Goal: Information Seeking & Learning: Learn about a topic

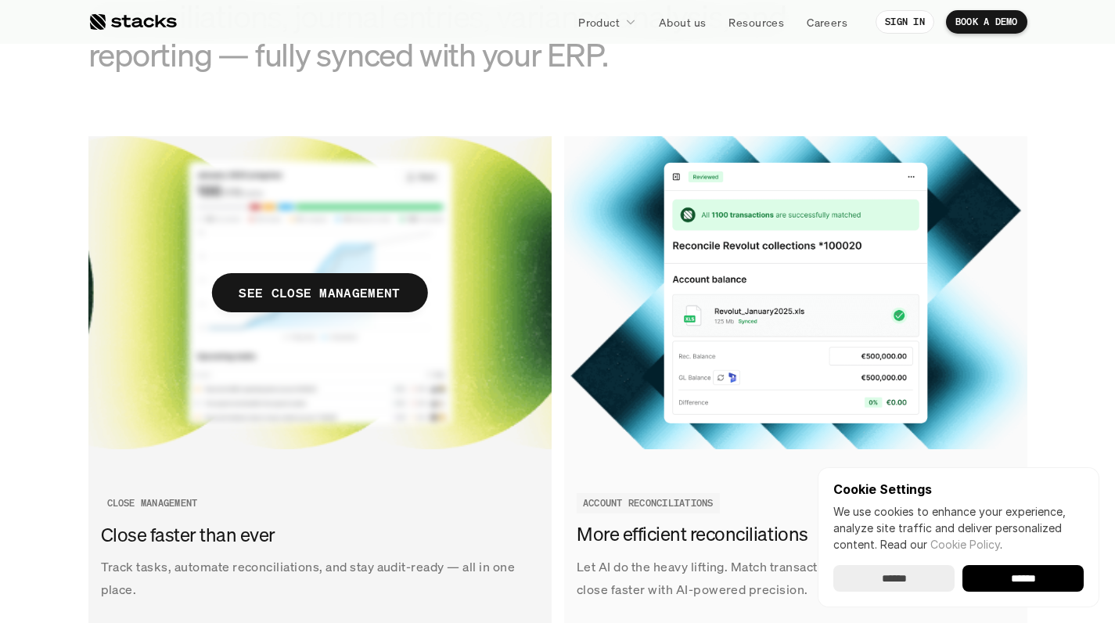
scroll to position [1741, 0]
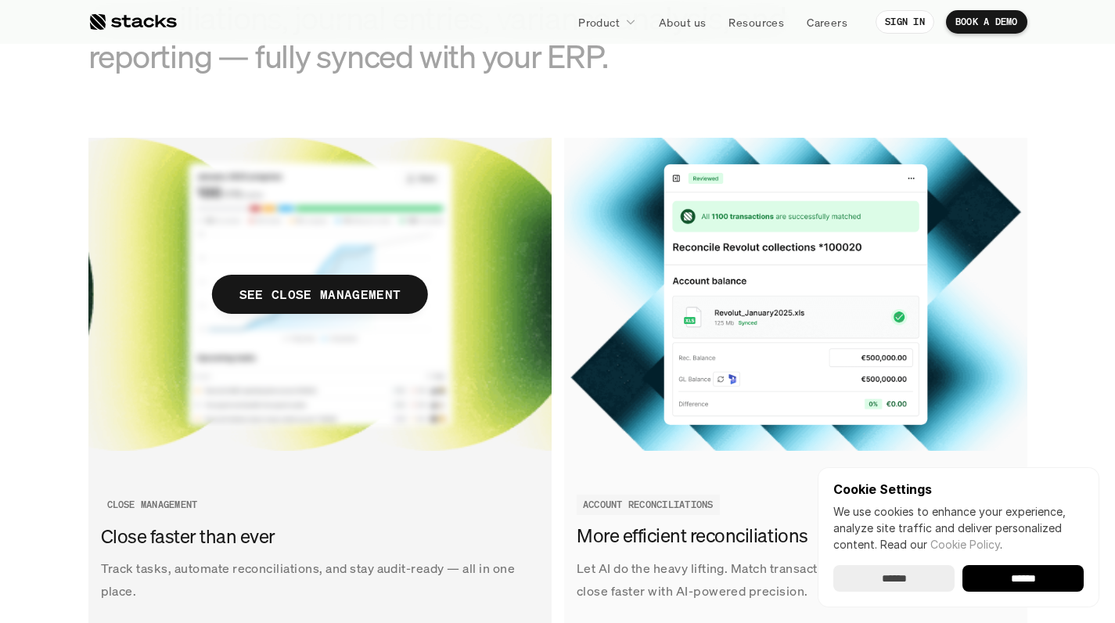
click at [318, 296] on p "SEE CLOSE MANAGEMENT" at bounding box center [319, 294] width 161 height 23
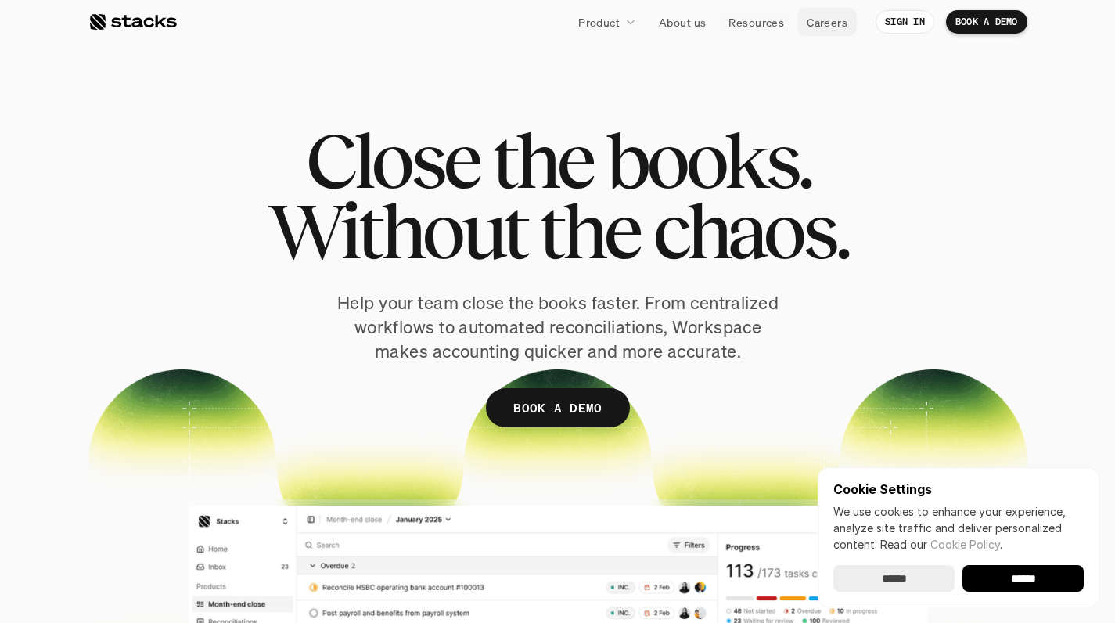
click at [822, 16] on p "Careers" at bounding box center [827, 22] width 41 height 16
click at [739, 27] on p "Resources" at bounding box center [757, 22] width 56 height 16
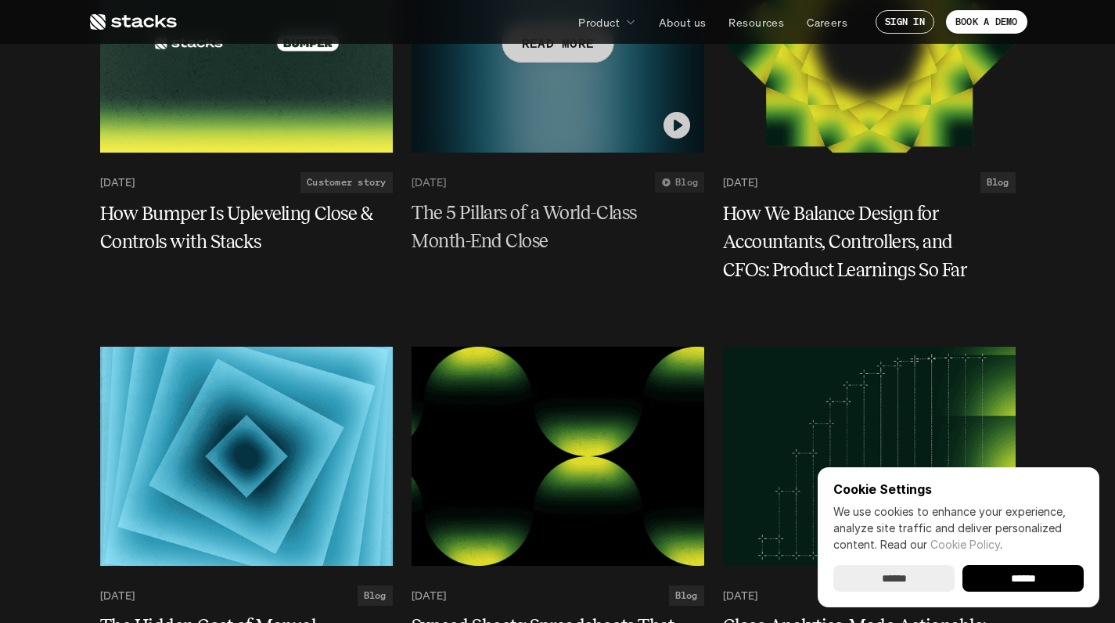
scroll to position [1207, 0]
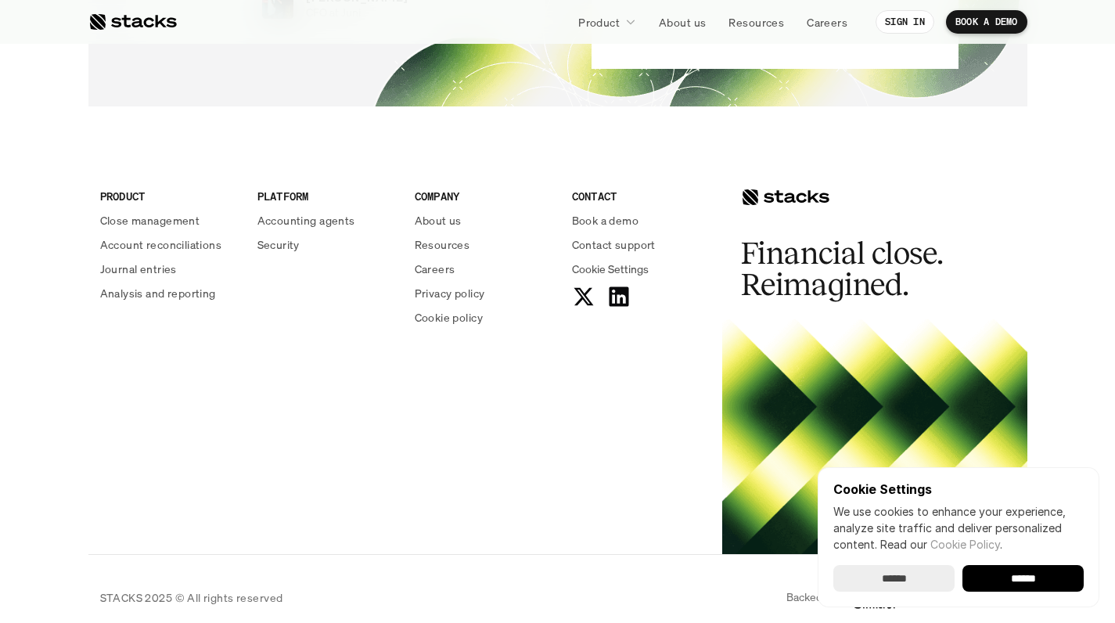
scroll to position [5688, 0]
click at [914, 585] on input "******" at bounding box center [894, 578] width 121 height 27
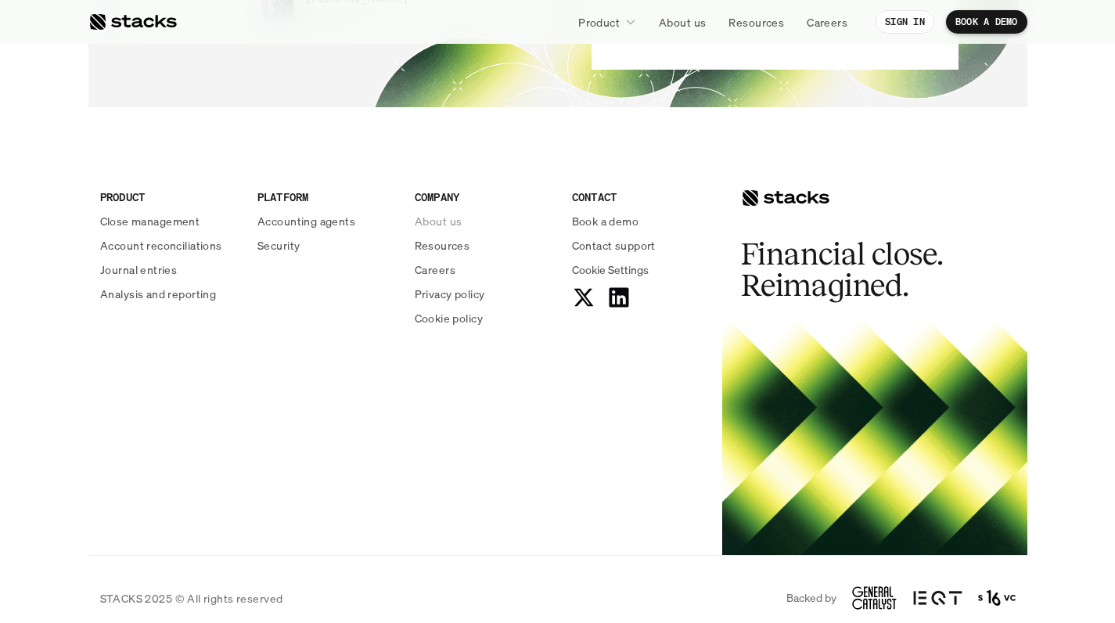
click at [435, 213] on p "About us" at bounding box center [438, 221] width 47 height 16
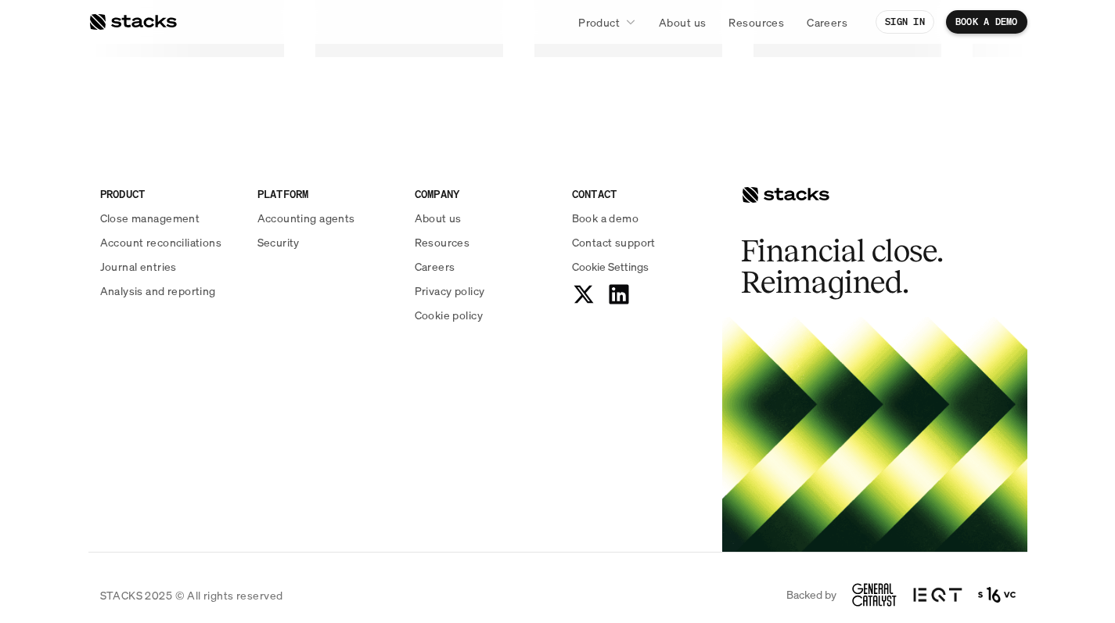
scroll to position [2708, 0]
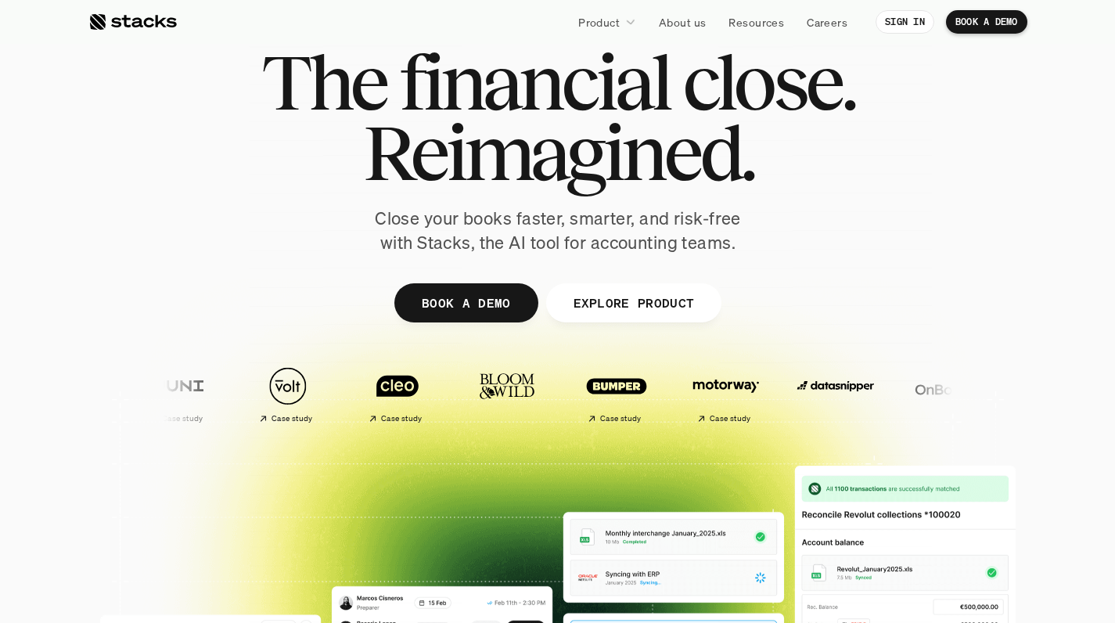
scroll to position [58, 0]
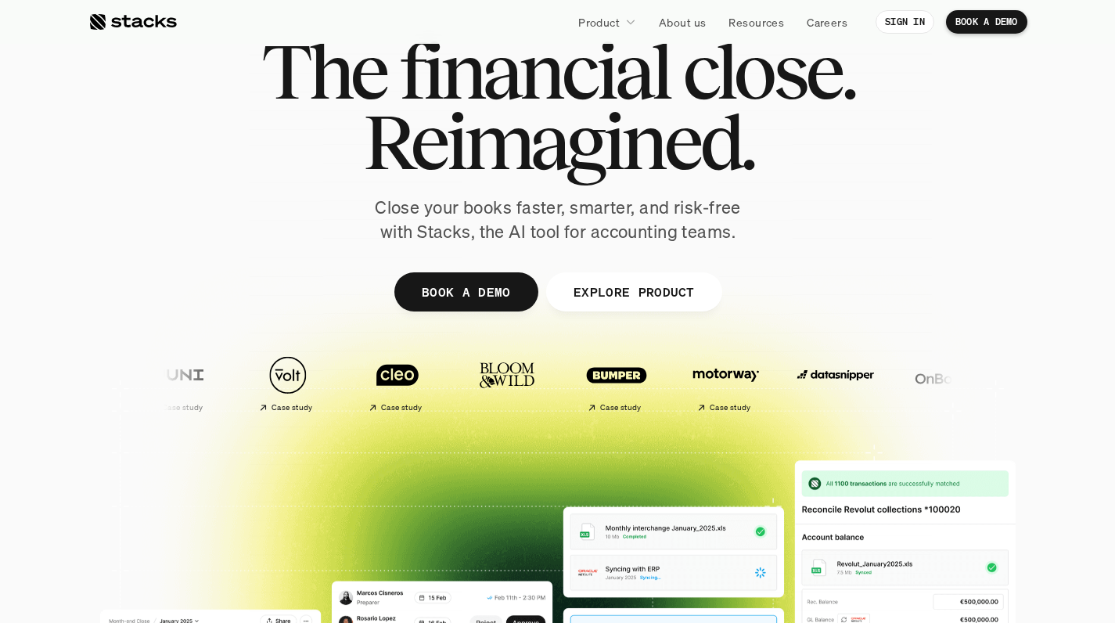
click at [632, 282] on p "EXPLORE PRODUCT" at bounding box center [633, 291] width 121 height 23
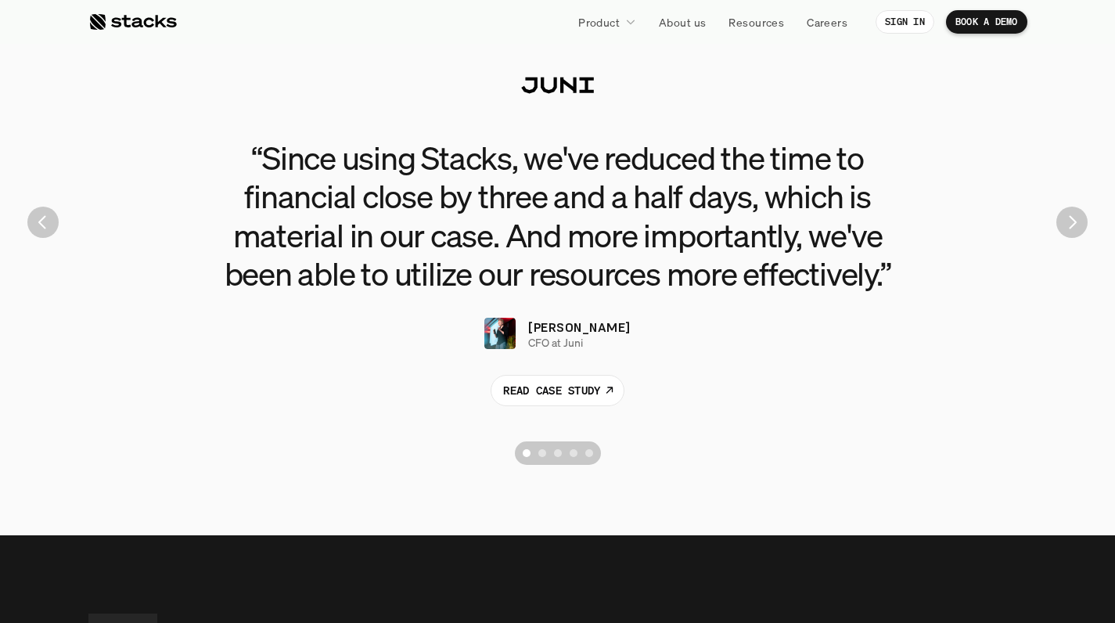
scroll to position [3542, 0]
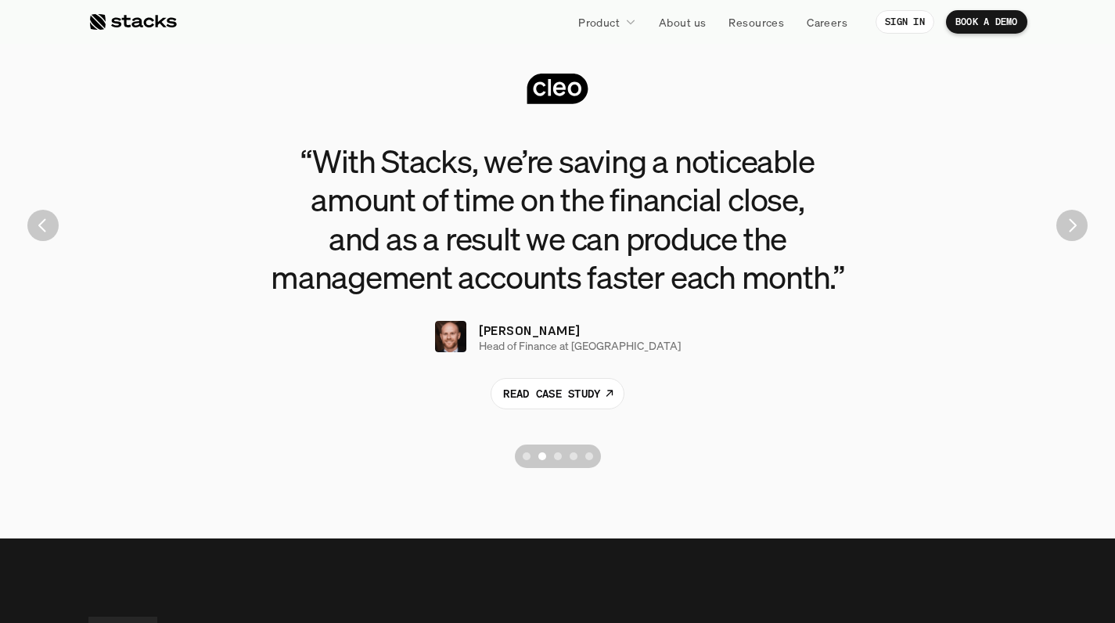
click at [1081, 220] on img "Next" at bounding box center [1072, 225] width 31 height 31
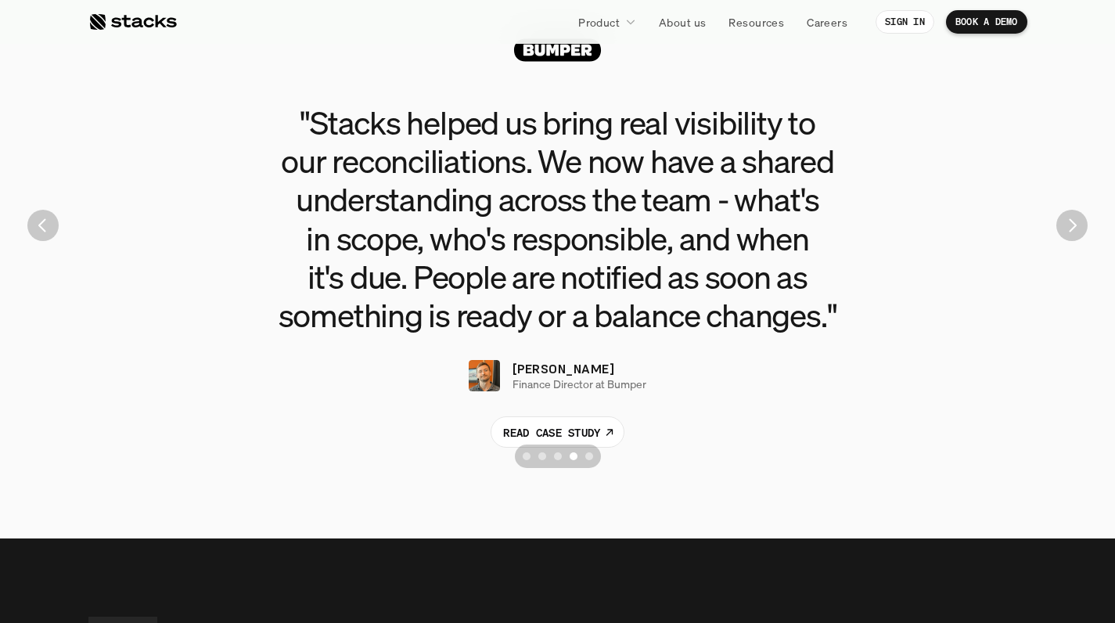
click at [31, 220] on img "Previous" at bounding box center [42, 225] width 31 height 31
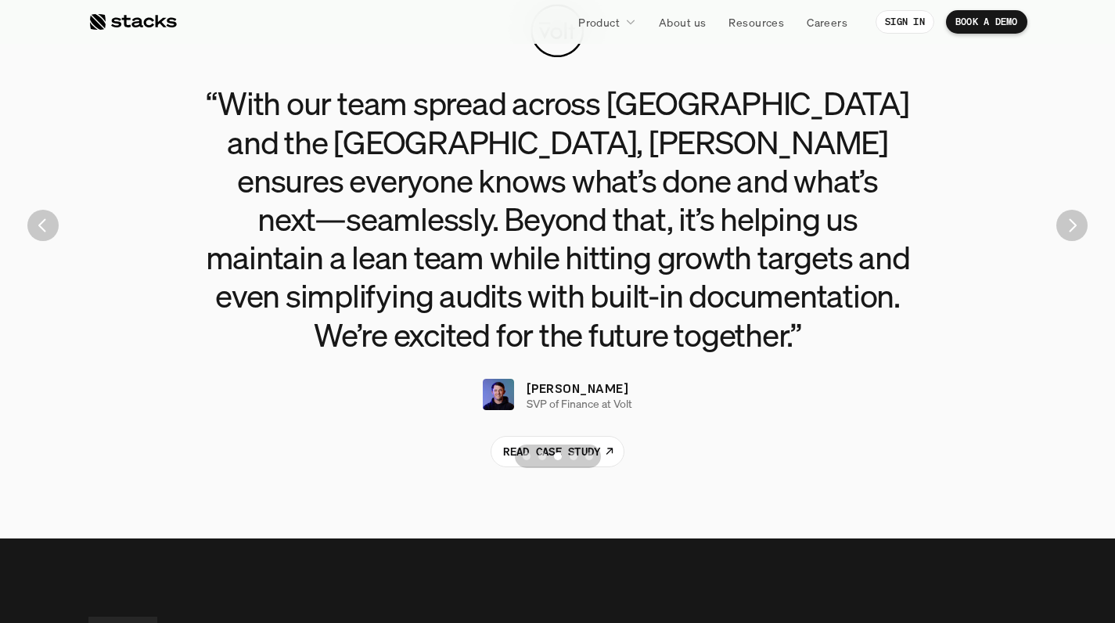
click at [1079, 214] on img "Next" at bounding box center [1072, 225] width 31 height 31
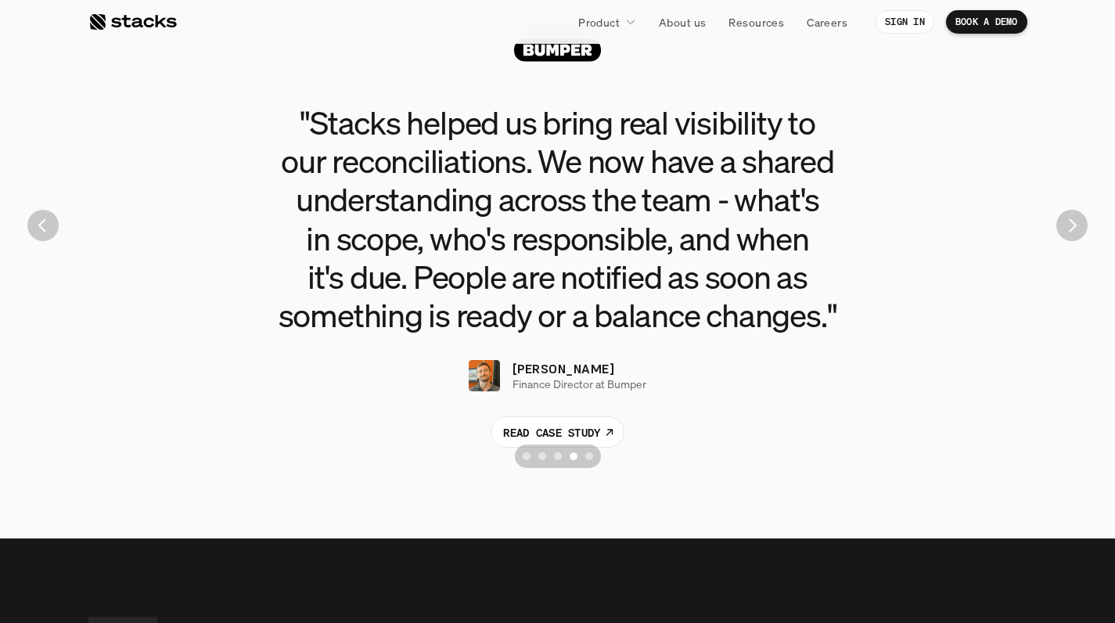
click at [1079, 214] on img "Next" at bounding box center [1072, 225] width 31 height 31
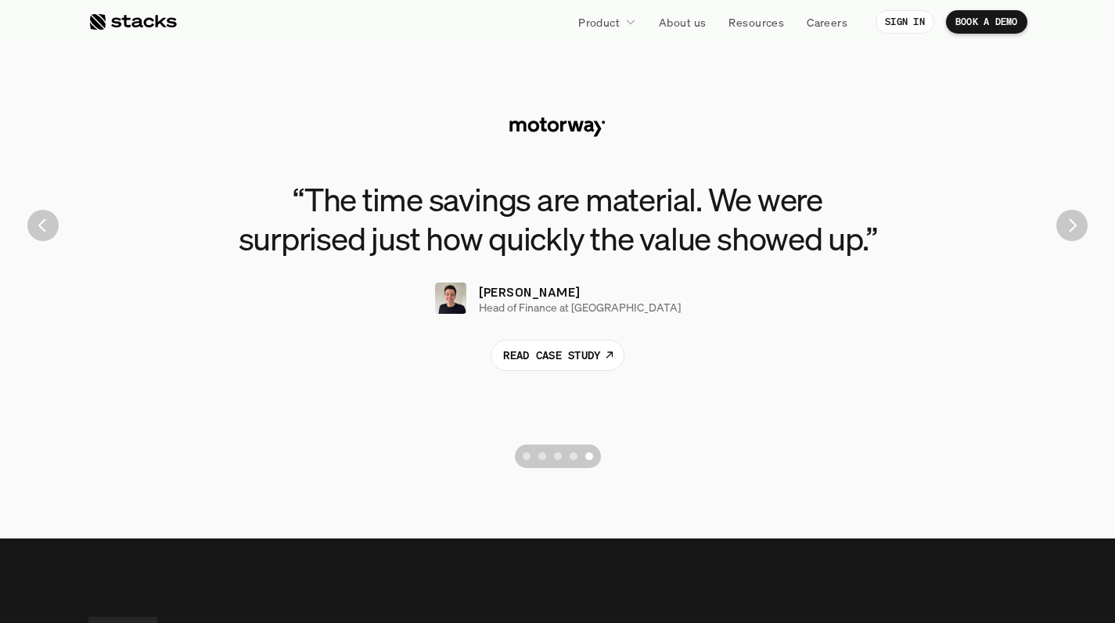
click at [1079, 214] on img "Next" at bounding box center [1072, 225] width 31 height 31
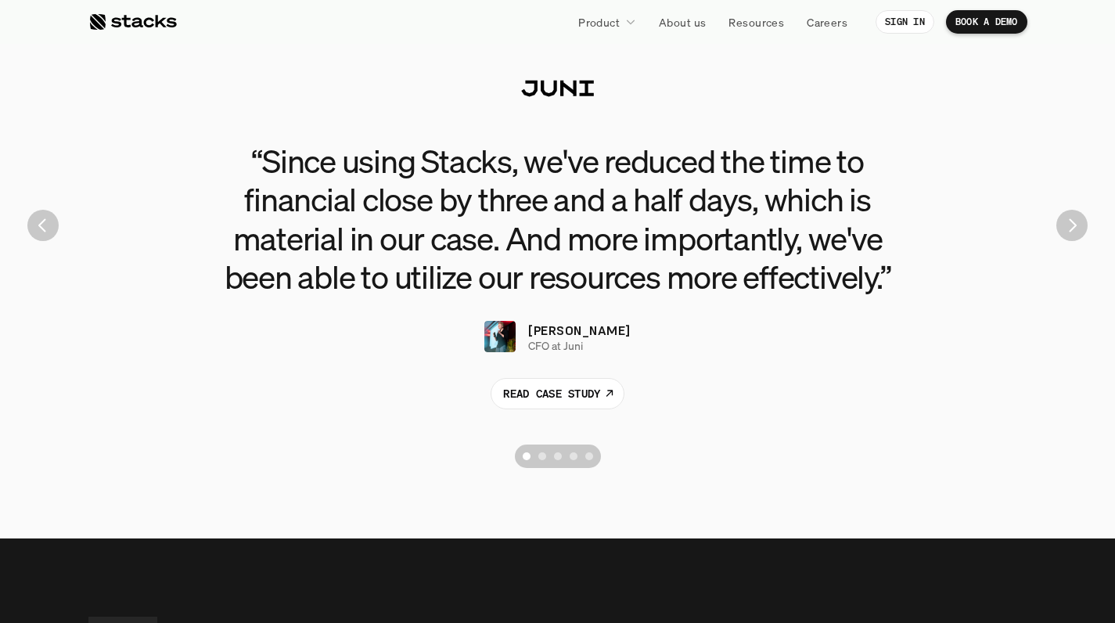
click at [1079, 214] on img "Next" at bounding box center [1072, 225] width 31 height 31
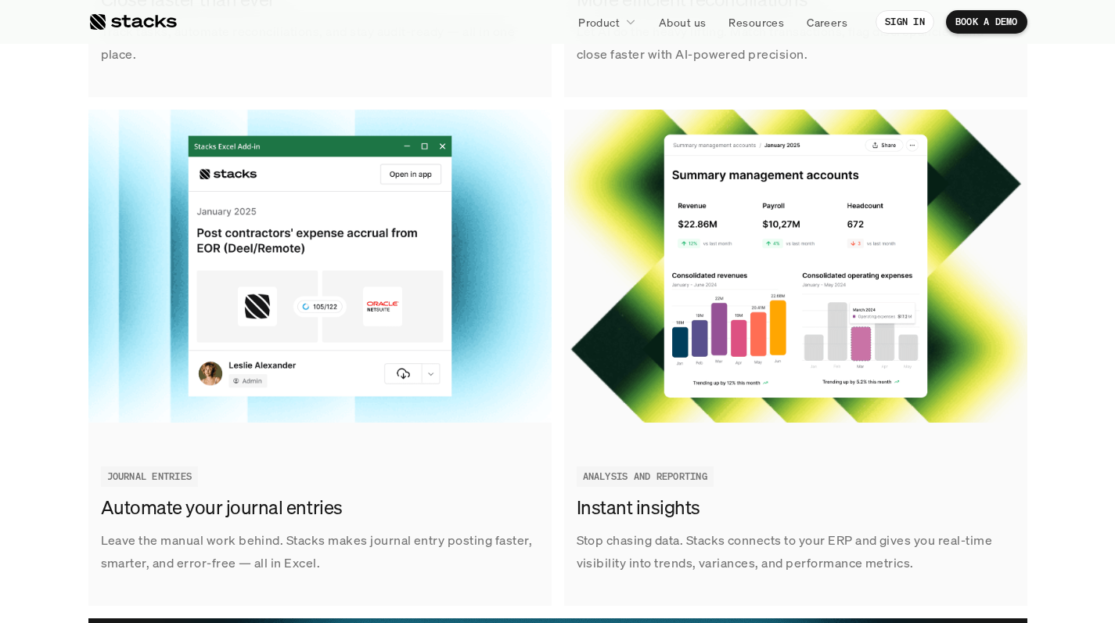
scroll to position [2279, 0]
